Goal: Information Seeking & Learning: Learn about a topic

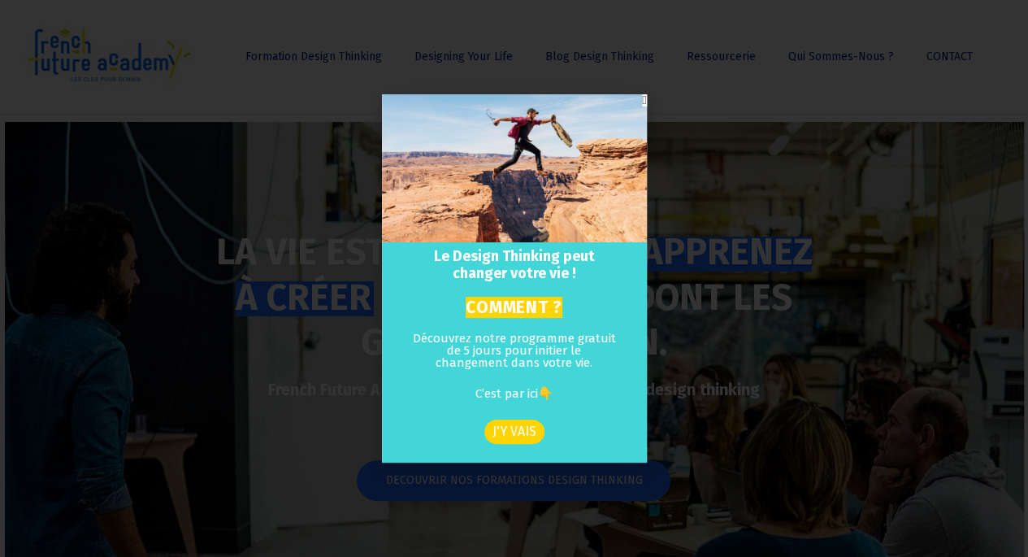
click at [643, 100] on icon "Close" at bounding box center [644, 100] width 4 height 12
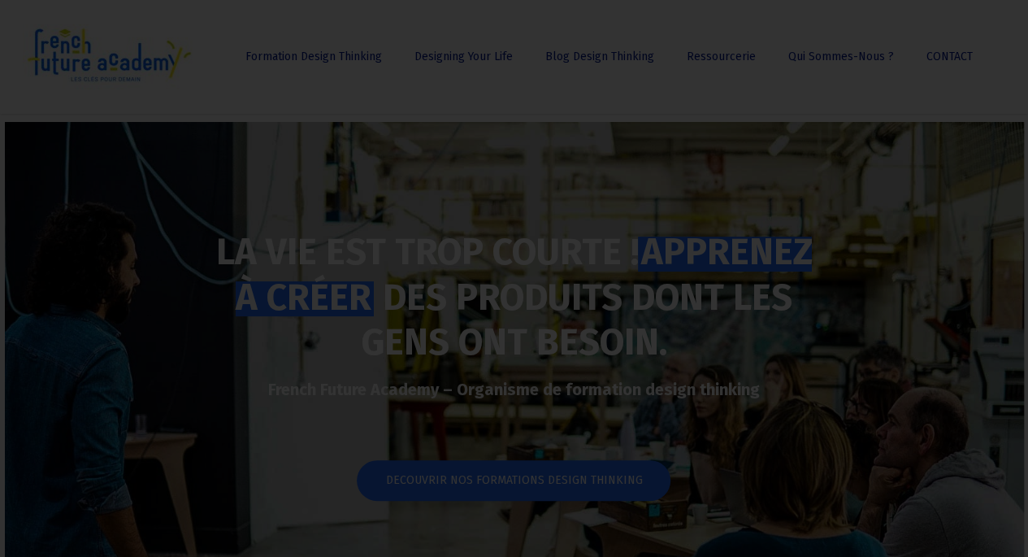
click at [736, 175] on div "Le Design Thinking peut changer votre vie ! COMMENT ? Découvrez notre programme…" at bounding box center [514, 278] width 1028 height 557
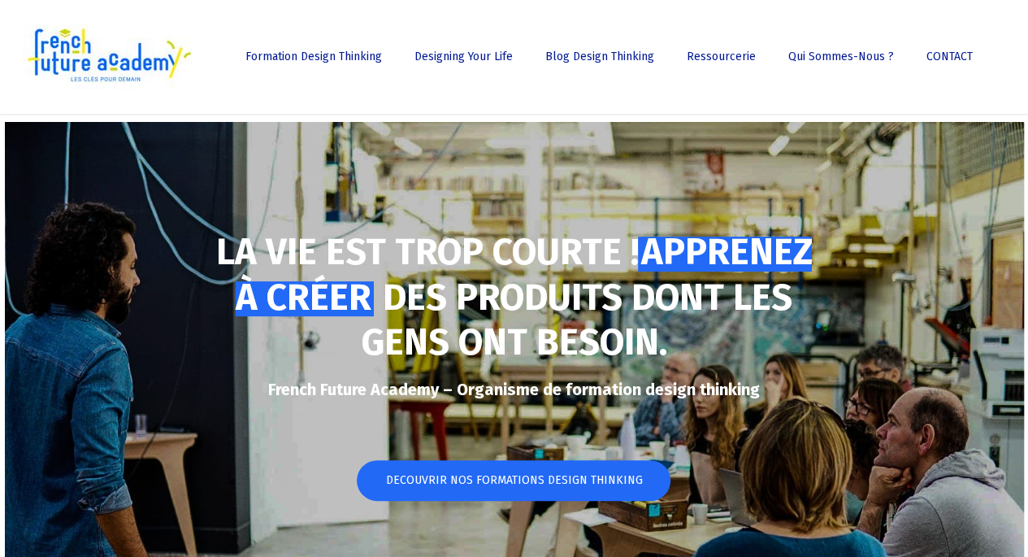
click at [1016, 49] on div "Menu Formation Design Thinking Toutes nos formations Le E-Bootcamp Design Think…" at bounding box center [514, 57] width 1028 height 114
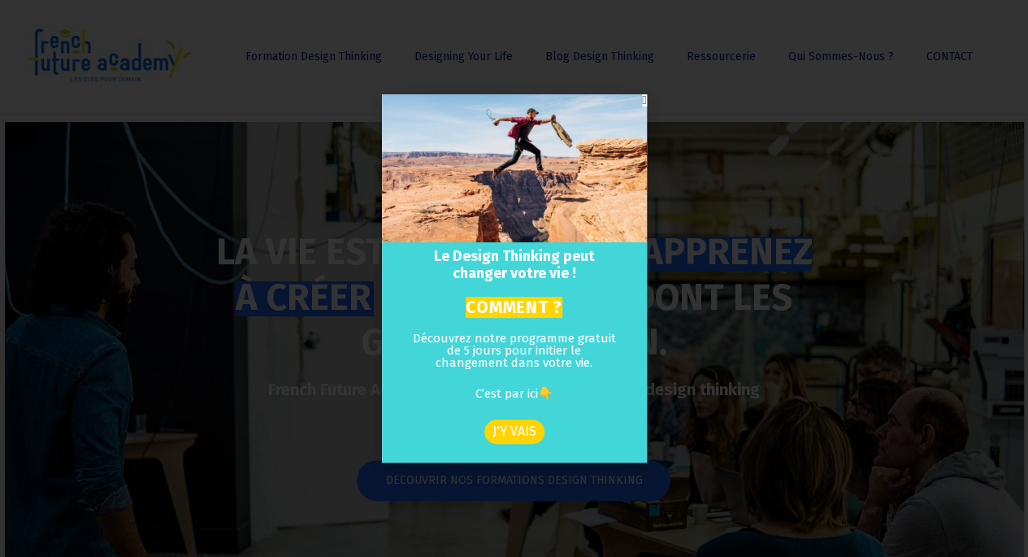
click at [642, 101] on icon "Close" at bounding box center [644, 100] width 4 height 12
